Goal: Information Seeking & Learning: Learn about a topic

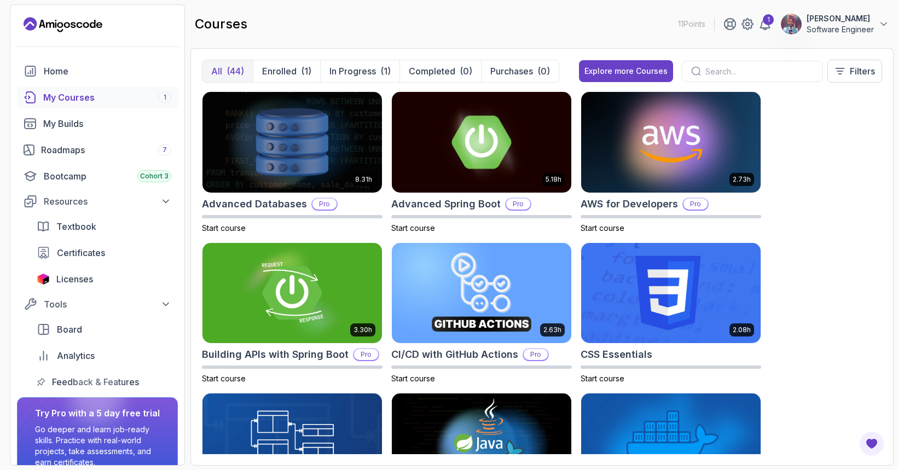
click at [847, 163] on div "8.31h Advanced Databases Pro Start course 5.18h Advanced Spring Boot Pro Start …" at bounding box center [542, 272] width 680 height 363
click at [111, 98] on div "My Courses 1" at bounding box center [107, 97] width 128 height 13
click at [50, 68] on div "Home" at bounding box center [108, 71] width 128 height 13
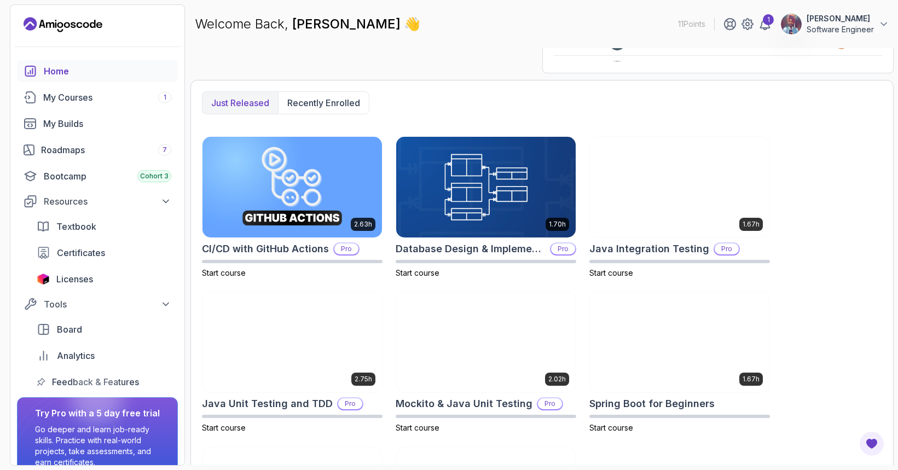
scroll to position [259, 0]
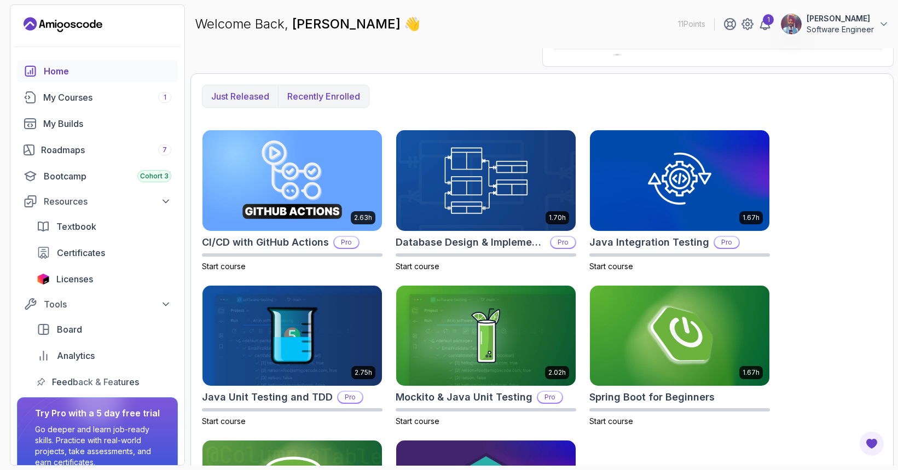
click at [320, 87] on button "Recently enrolled" at bounding box center [323, 96] width 91 height 22
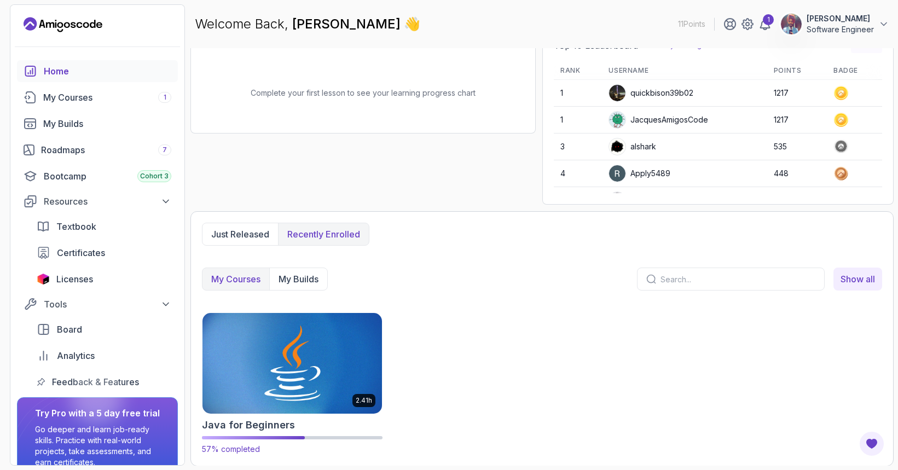
click at [295, 355] on img at bounding box center [292, 363] width 188 height 106
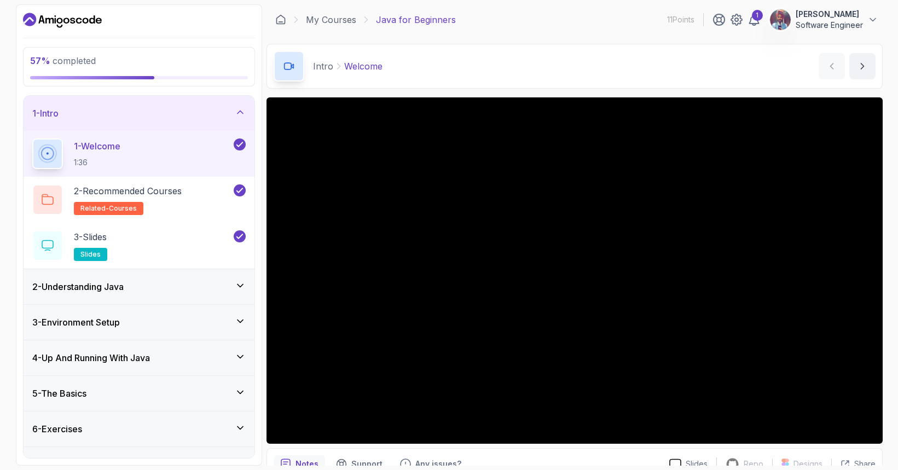
click at [211, 285] on div "2 - Understanding Java" at bounding box center [138, 286] width 213 height 13
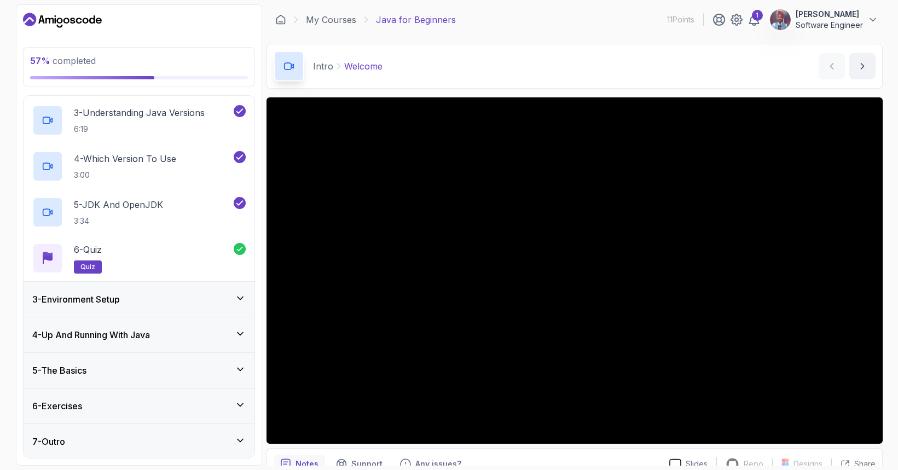
scroll to position [161, 0]
click at [194, 298] on div "3 - Environment Setup" at bounding box center [138, 298] width 213 height 13
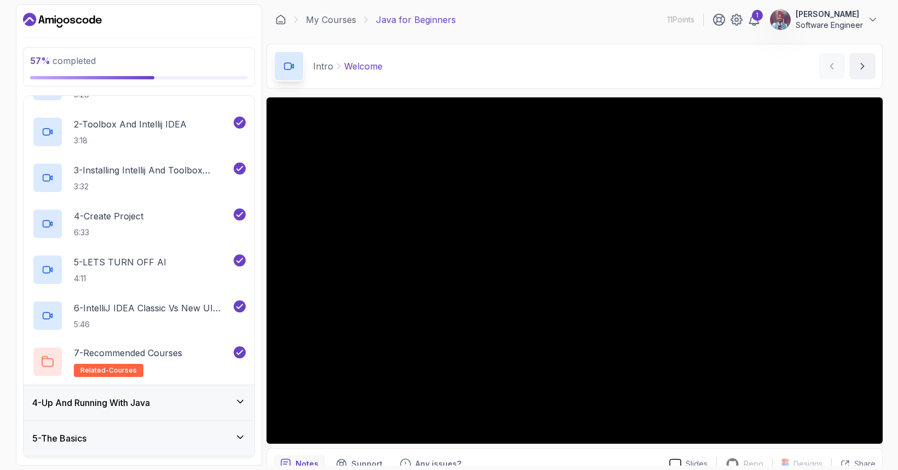
scroll to position [207, 0]
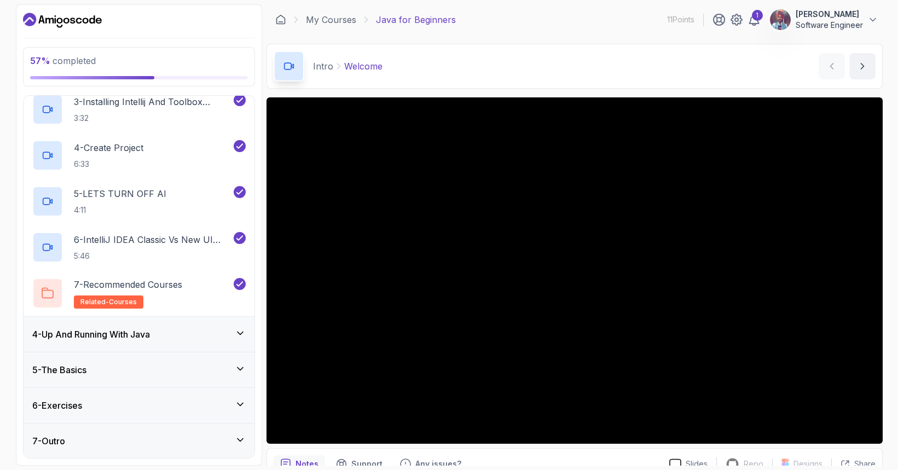
click at [202, 330] on div "4 - Up And Running With Java" at bounding box center [138, 334] width 213 height 13
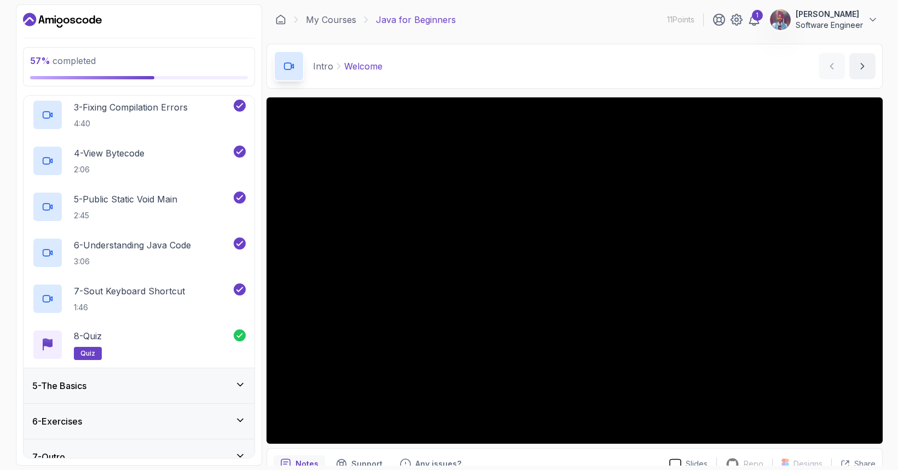
scroll to position [253, 0]
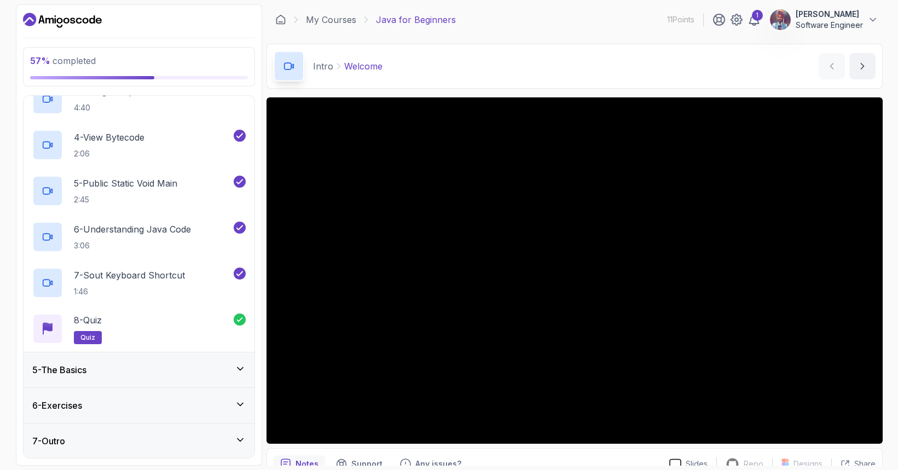
click at [210, 368] on div "5 - The Basics" at bounding box center [138, 369] width 213 height 13
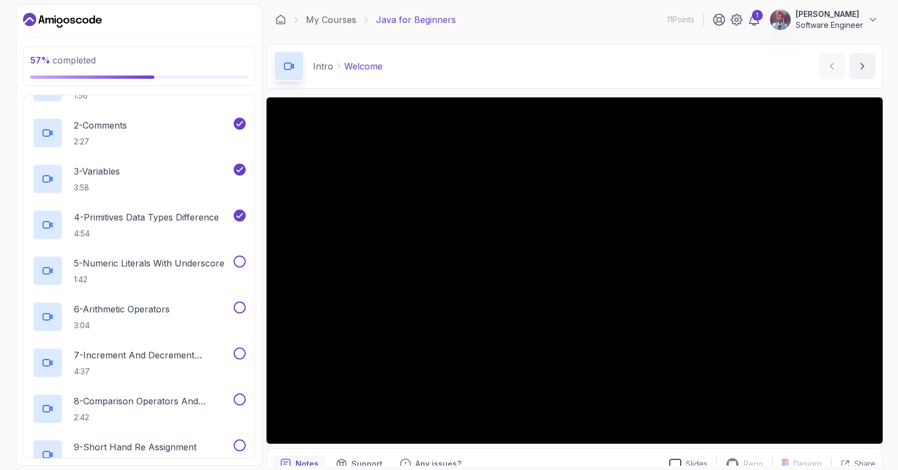
scroll to position [173, 0]
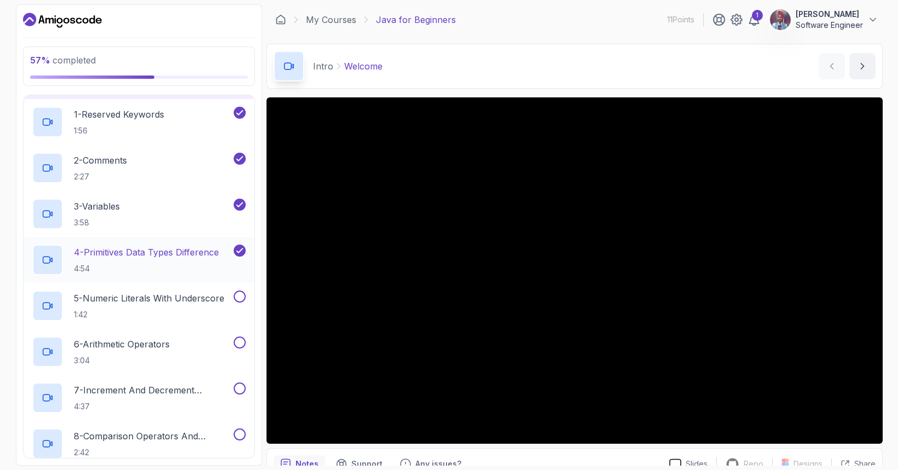
click at [174, 261] on h2 "4 - Primitives Data Types Difference 4:54" at bounding box center [146, 260] width 145 height 28
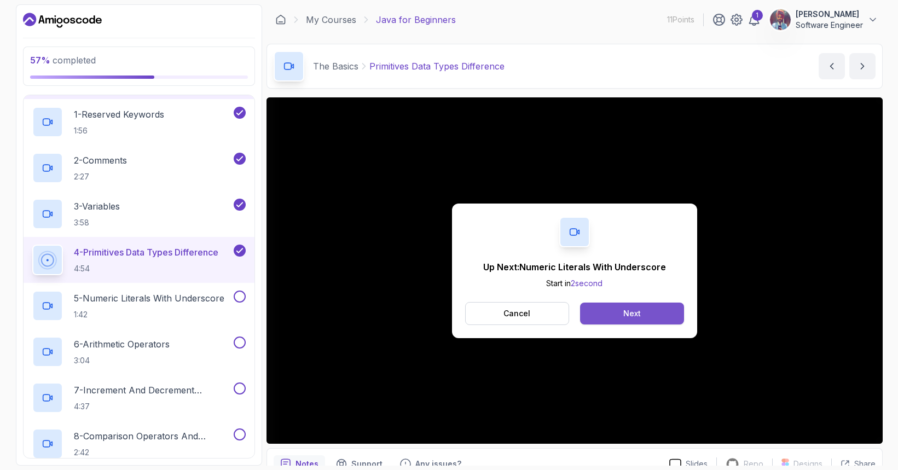
click at [616, 320] on button "Next" at bounding box center [631, 314] width 103 height 22
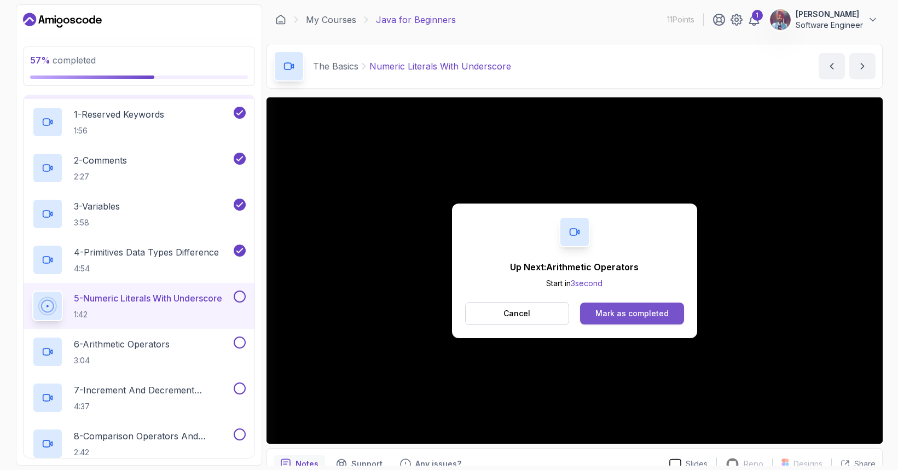
click at [653, 315] on div "Mark as completed" at bounding box center [631, 313] width 73 height 11
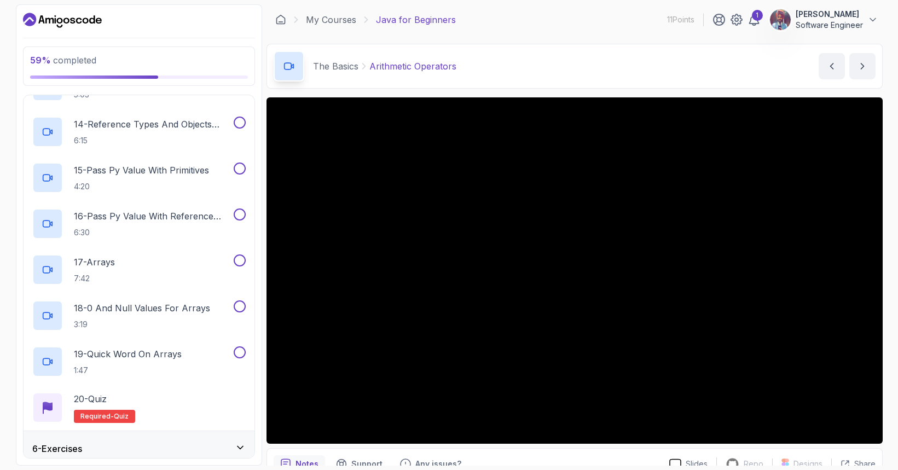
scroll to position [805, 0]
